Goal: Check status

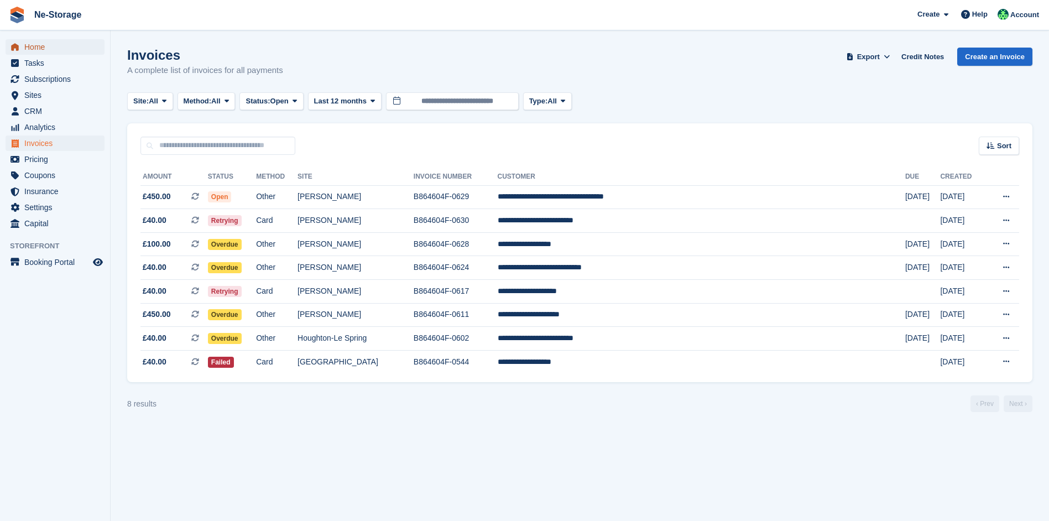
click at [35, 42] on span "Home" at bounding box center [57, 46] width 66 height 15
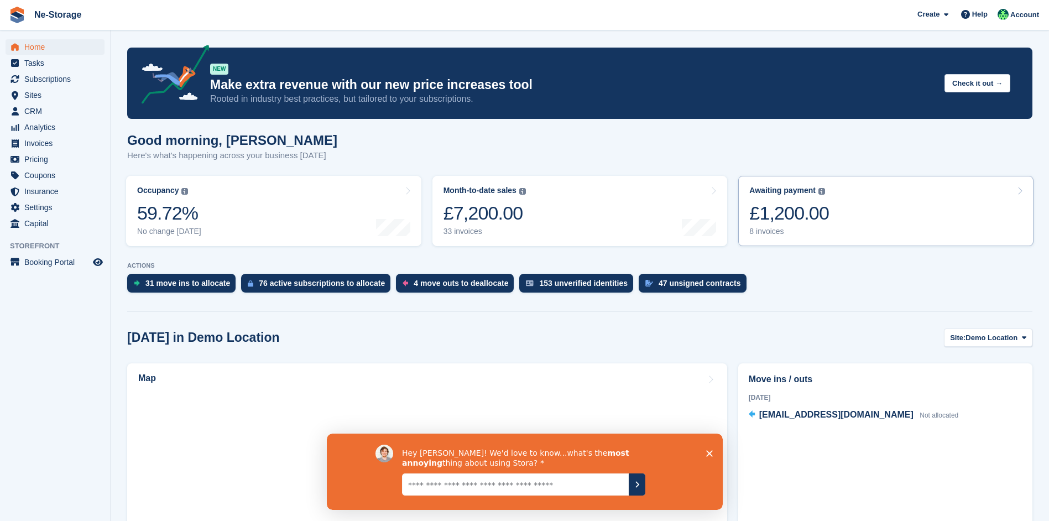
click at [877, 211] on link "Awaiting payment The total outstanding balance on all open invoices. £1,200.00 …" at bounding box center [885, 211] width 295 height 70
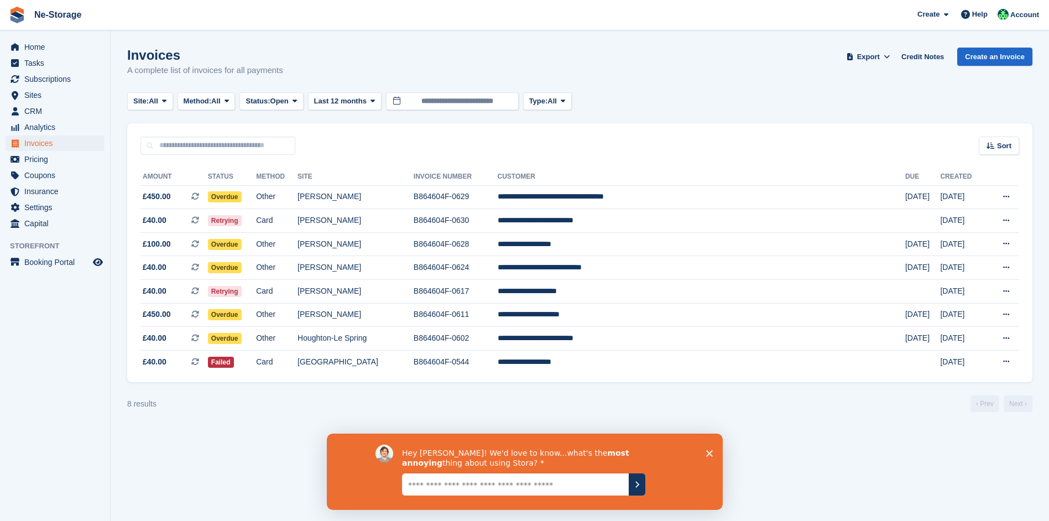
click at [707, 450] on polygon "Close survey" at bounding box center [708, 452] width 7 height 7
